Goal: Check status: Check status

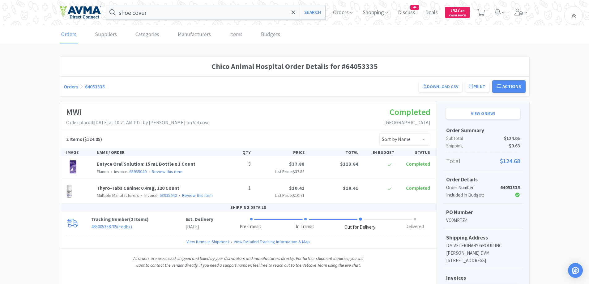
scroll to position [120, 0]
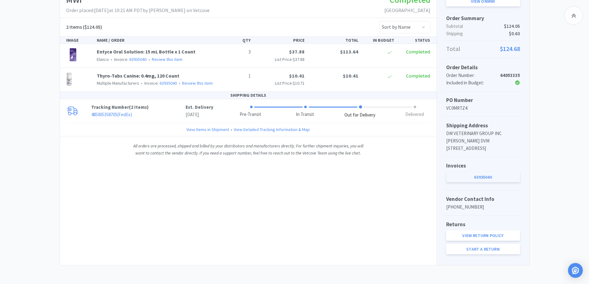
click at [500, 178] on link "63935040" at bounding box center [483, 177] width 74 height 11
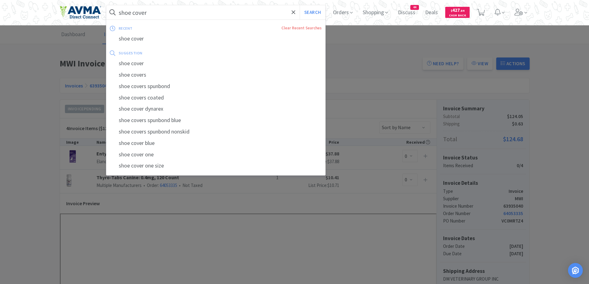
click at [178, 13] on input "shoe cover" at bounding box center [215, 12] width 219 height 14
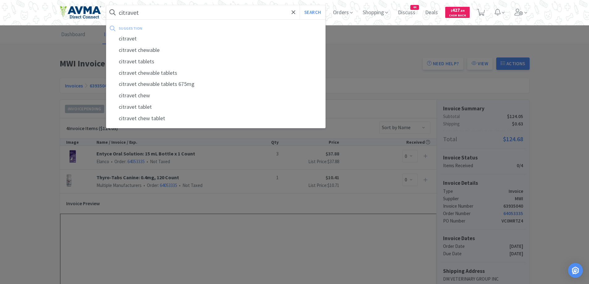
type input "citravet"
click at [300, 5] on button "Search" at bounding box center [313, 12] width 26 height 14
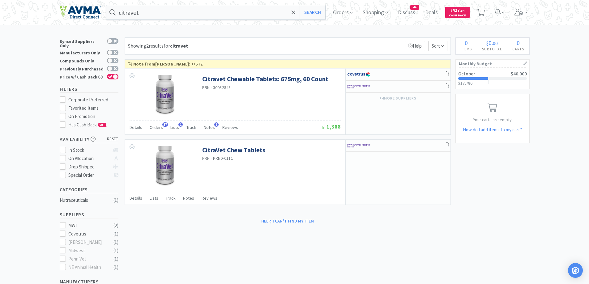
click at [272, 36] on div "citravet Search Orders Shopping Discuss Discuss 44 Deals Deals $ 427 . 84 Cash …" at bounding box center [294, 189] width 589 height 378
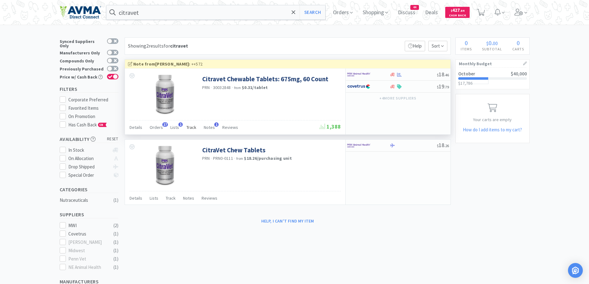
click at [189, 127] on span "Track" at bounding box center [192, 128] width 10 height 6
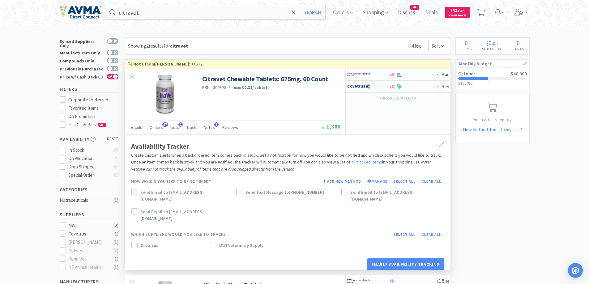
click at [137, 192] on div at bounding box center [134, 192] width 6 height 6
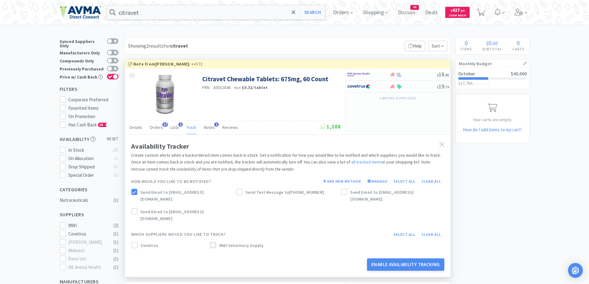
click at [215, 243] on icon at bounding box center [213, 245] width 4 height 4
click at [347, 194] on div at bounding box center [344, 192] width 6 height 6
drag, startPoint x: 410, startPoint y: 255, endPoint x: 415, endPoint y: 249, distance: 8.2
click at [410, 259] on button "Enable Availability Tracking" at bounding box center [405, 265] width 77 height 12
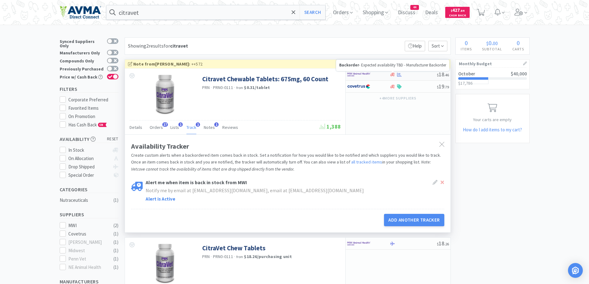
click at [392, 75] on icon at bounding box center [392, 75] width 5 height 4
select select "1"
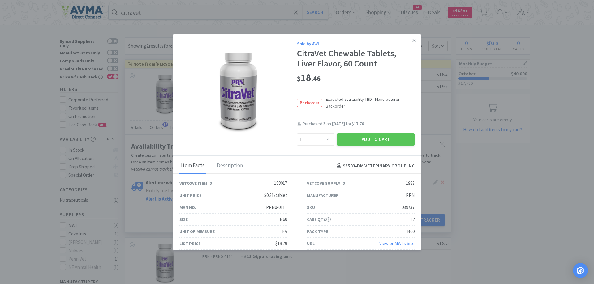
click at [408, 112] on div "Backorder Expected availability TBD - Manufacturer Backorder" at bounding box center [356, 103] width 118 height 26
click at [413, 42] on link at bounding box center [414, 40] width 11 height 13
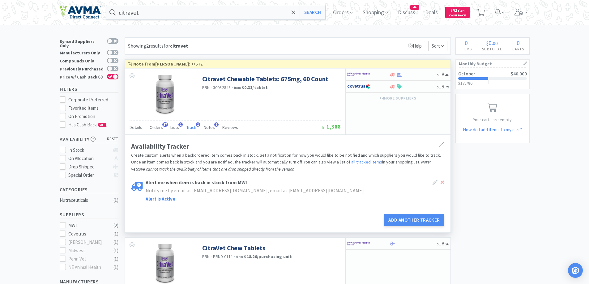
click at [143, 127] on div "Details Orders 17 Lists 1 Track 1 Notes 1 Reviews" at bounding box center [225, 128] width 190 height 12
click at [139, 127] on span "Details" at bounding box center [136, 128] width 13 height 6
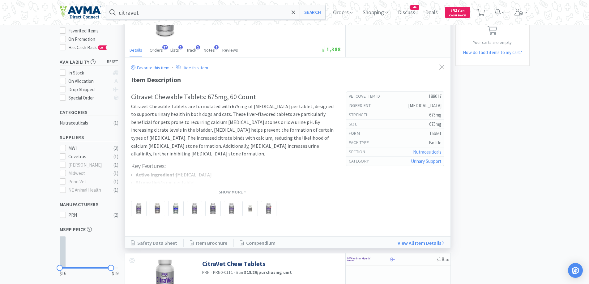
scroll to position [124, 0]
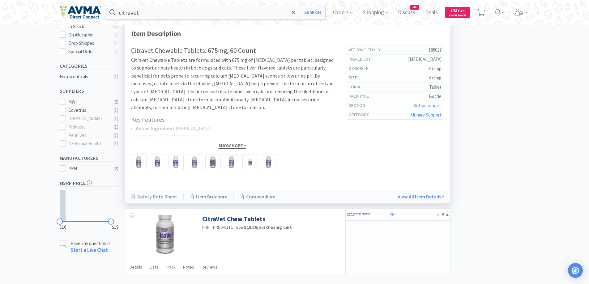
click at [241, 146] on span "Show More" at bounding box center [233, 146] width 28 height 6
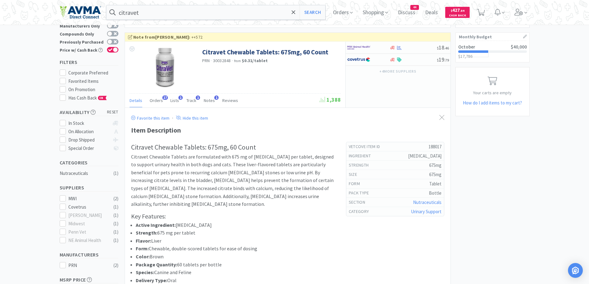
scroll to position [0, 0]
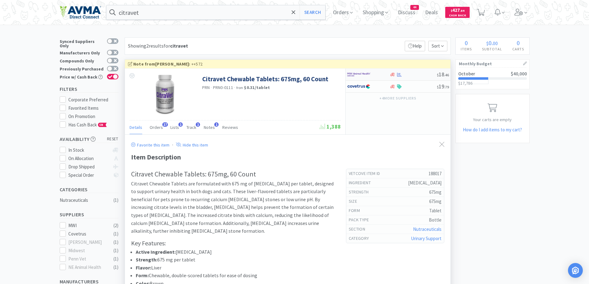
click at [386, 73] on div at bounding box center [368, 74] width 42 height 11
select select "1"
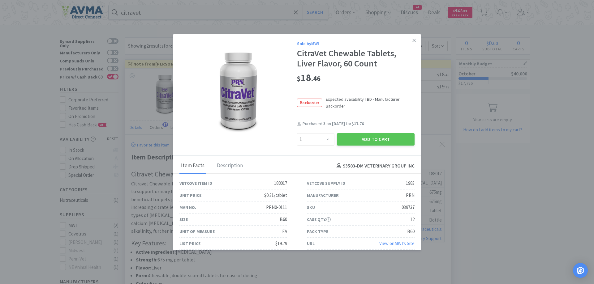
click at [406, 92] on div "Backorder Expected availability TBD - Manufacturer Backorder" at bounding box center [356, 103] width 118 height 26
click at [413, 43] on link at bounding box center [414, 40] width 11 height 13
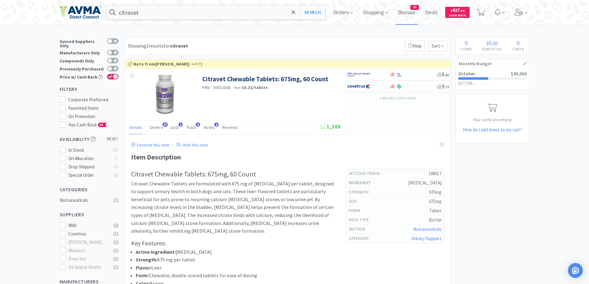
click at [410, 13] on span "Discuss" at bounding box center [407, 12] width 22 height 25
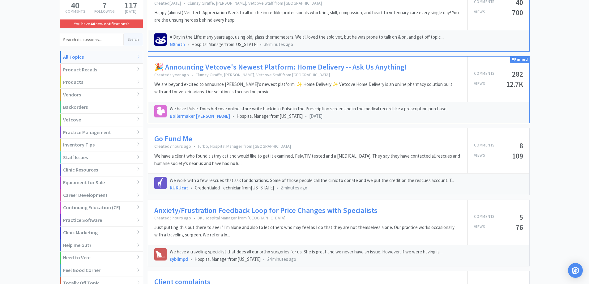
scroll to position [186, 0]
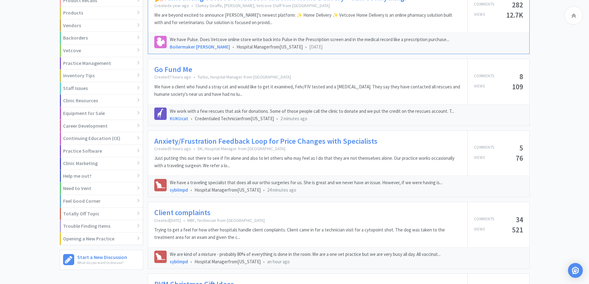
click at [304, 143] on link "Anxiety/Frustration Feedback Loop for Price Changes with Specialists" at bounding box center [265, 141] width 223 height 9
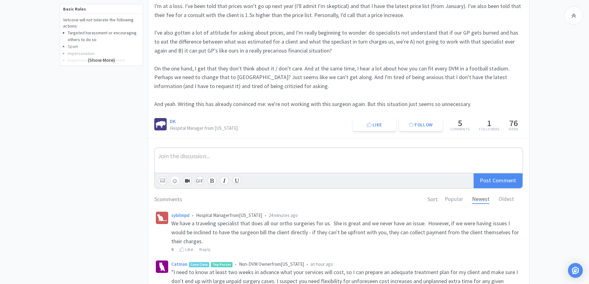
scroll to position [247, 0]
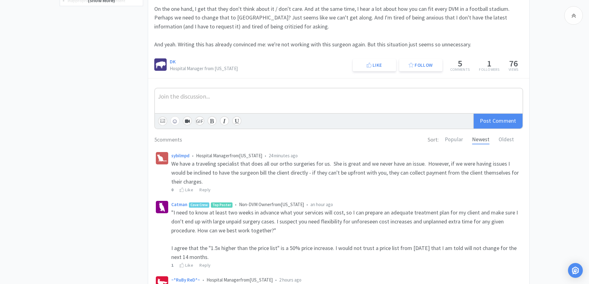
click at [113, 148] on div "Related Threads Advice for New Practice Managers – Open to All Feedback! 896 Vi…" at bounding box center [104, 143] width 88 height 668
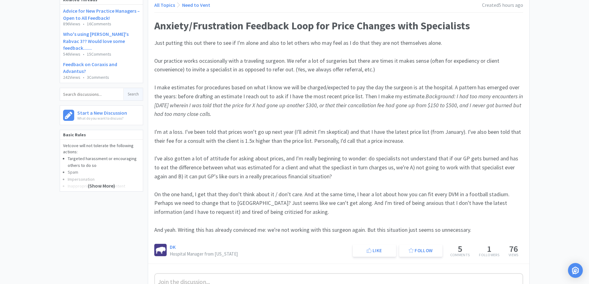
scroll to position [0, 0]
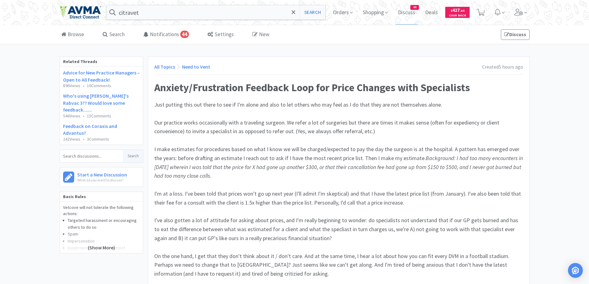
click at [155, 66] on link "All Topics" at bounding box center [164, 67] width 21 height 6
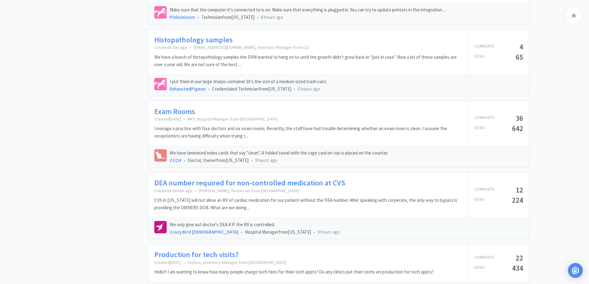
scroll to position [928, 0]
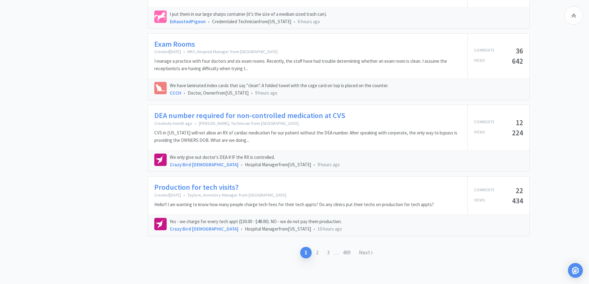
click at [370, 255] on link "Next" at bounding box center [366, 252] width 23 height 11
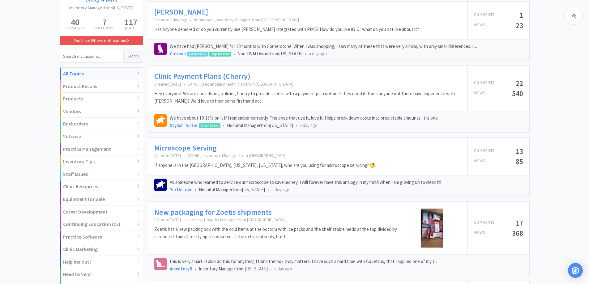
scroll to position [104, 0]
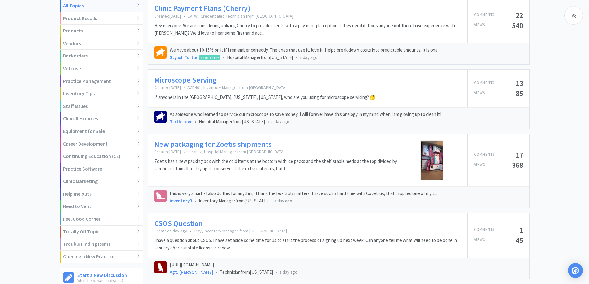
scroll to position [184, 0]
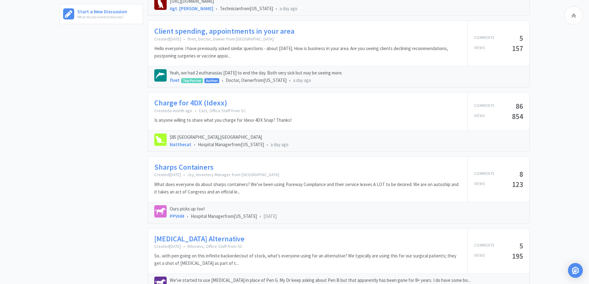
scroll to position [183, 0]
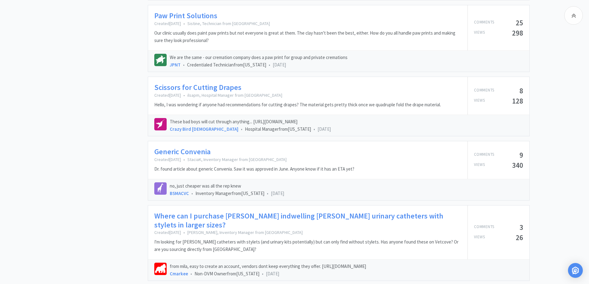
scroll to position [725, 0]
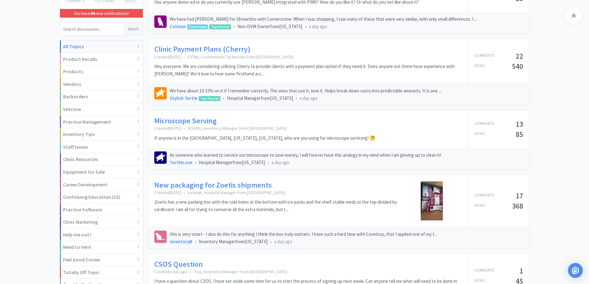
scroll to position [0, 0]
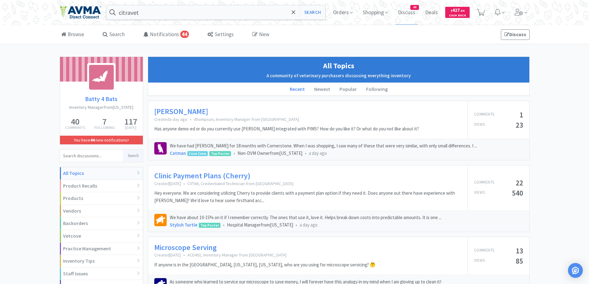
click at [335, 35] on div "Browse Search Notifications 44 Settings New Discuss" at bounding box center [295, 34] width 470 height 19
click at [314, 14] on button "Search" at bounding box center [313, 12] width 26 height 14
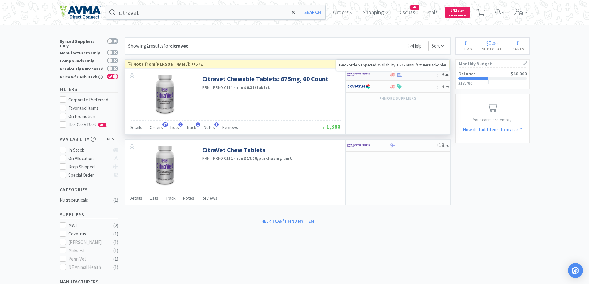
click at [393, 75] on icon at bounding box center [392, 75] width 5 height 4
select select "1"
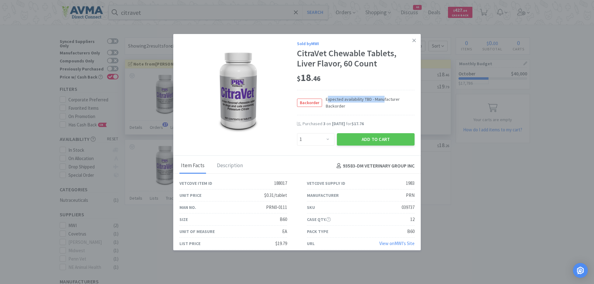
drag, startPoint x: 325, startPoint y: 101, endPoint x: 384, endPoint y: 100, distance: 58.8
click at [384, 100] on span "Expected availability TBD - Manufacturer Backorder" at bounding box center [368, 103] width 92 height 14
click at [410, 108] on div "Sold by MWI CitraVet Chewable Tablets, Liver Flavor, 60 Count $ 18 . 46 Backord…" at bounding box center [296, 95] width 247 height 122
click at [412, 42] on icon at bounding box center [413, 40] width 3 height 3
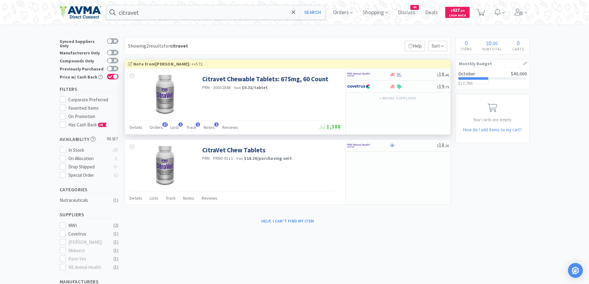
click at [573, 196] on div "× Filter Results Synced Suppliers Only Manufacturers Only Compounds Only Previo…" at bounding box center [294, 207] width 589 height 341
click at [393, 77] on div "$ 18 . 46" at bounding box center [398, 75] width 105 height 12
select select "1"
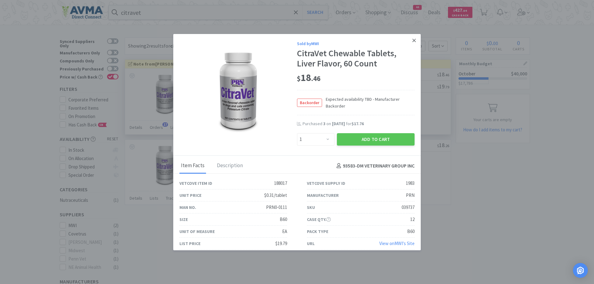
click at [412, 41] on icon at bounding box center [413, 41] width 3 height 6
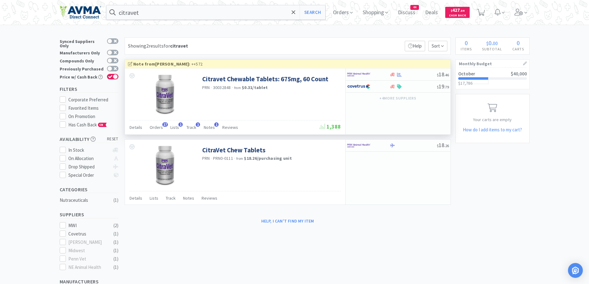
click at [282, 47] on div "Showing 2 results for citravet Filters Help Sort" at bounding box center [288, 45] width 326 height 17
click at [348, 11] on span "Orders" at bounding box center [343, 12] width 25 height 25
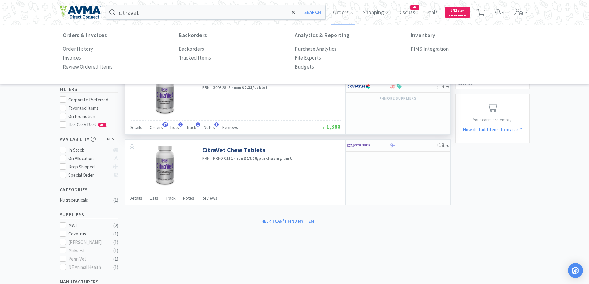
click at [61, 48] on div "Orders & Invoices Order History Invoices Review Ordered Items Backorders Backor…" at bounding box center [295, 52] width 476 height 52
click at [78, 48] on p "Order History" at bounding box center [78, 49] width 30 height 8
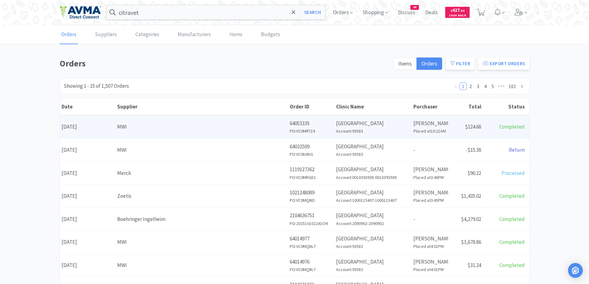
click at [155, 118] on div "Date [DATE] Supplier MWI Order ID 64053335 PO: VC0MRTZ4 Clinic Name [GEOGRAPHIC…" at bounding box center [295, 127] width 470 height 23
click at [130, 121] on div "Supplier MWI" at bounding box center [202, 127] width 173 height 16
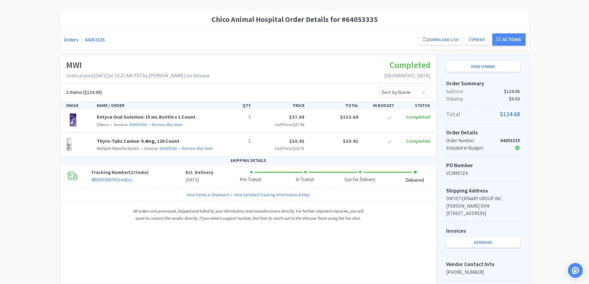
scroll to position [62, 0]
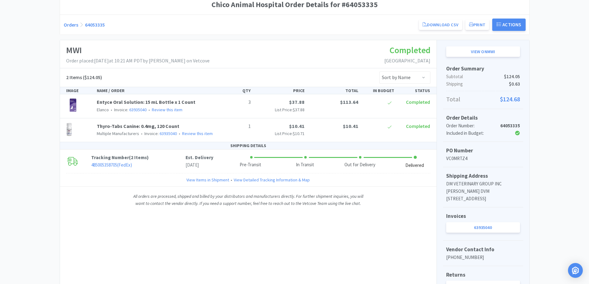
click at [30, 167] on div "Chico Animal Hospital Order Details for #64053335 Orders 64053335 Download CSV …" at bounding box center [294, 155] width 589 height 321
click at [44, 45] on div "Chico Animal Hospital Order Details for #64053335 Orders 64053335 Download CSV …" at bounding box center [294, 155] width 589 height 321
click at [77, 28] on div "Orders 64053335 Download CSV Print Chico Animal Hospital Order for MWI PO Numbe…" at bounding box center [295, 25] width 462 height 12
click at [72, 25] on link "Orders" at bounding box center [71, 25] width 15 height 6
